Goal: Register for event/course

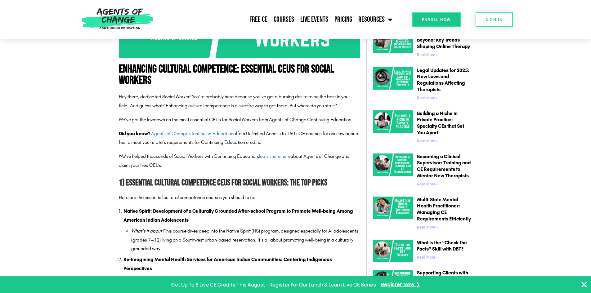
scroll to position [373, 0]
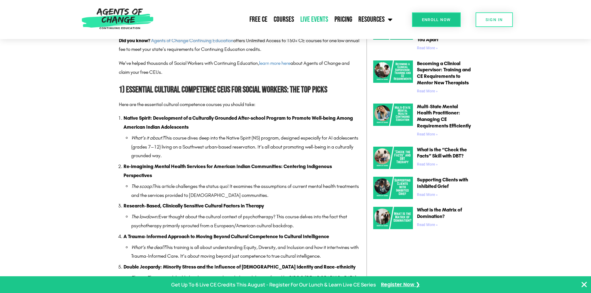
click at [308, 21] on link "Live Events" at bounding box center [314, 20] width 34 height 16
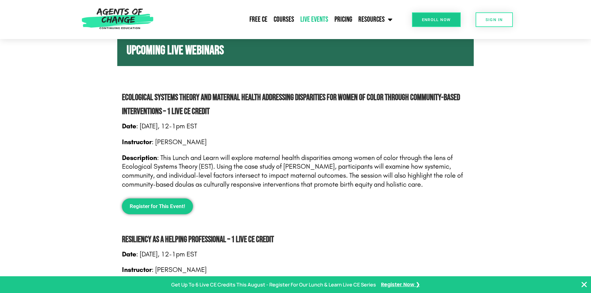
scroll to position [373, 0]
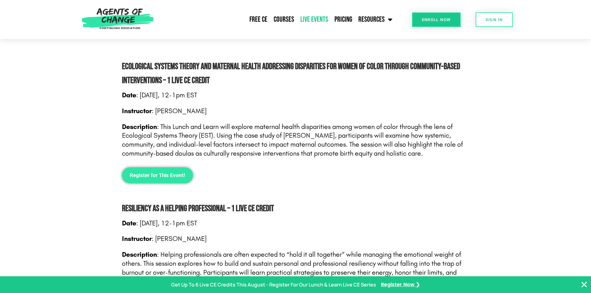
click at [162, 178] on span "Register for This Event!" at bounding box center [158, 175] width 56 height 5
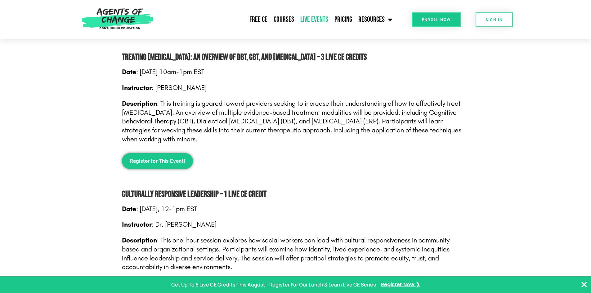
scroll to position [776, 0]
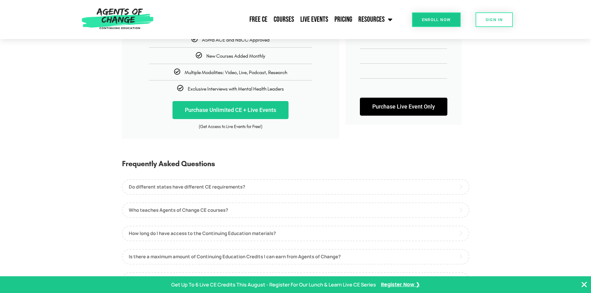
scroll to position [279, 0]
